Goal: Task Accomplishment & Management: Manage account settings

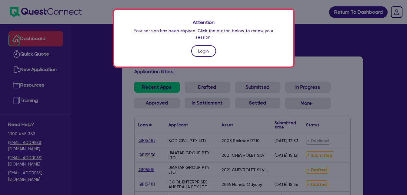
click at [206, 45] on link "Login" at bounding box center [203, 51] width 25 height 12
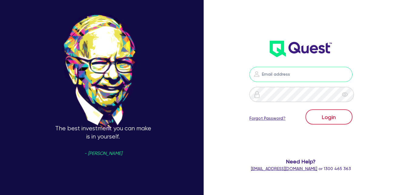
type input "[EMAIL_ADDRESS][DOMAIN_NAME]"
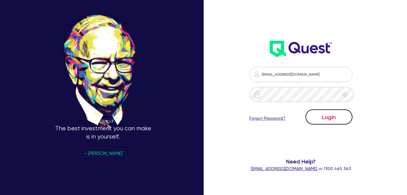
click at [340, 114] on button "Login" at bounding box center [328, 116] width 47 height 15
